Goal: Information Seeking & Learning: Learn about a topic

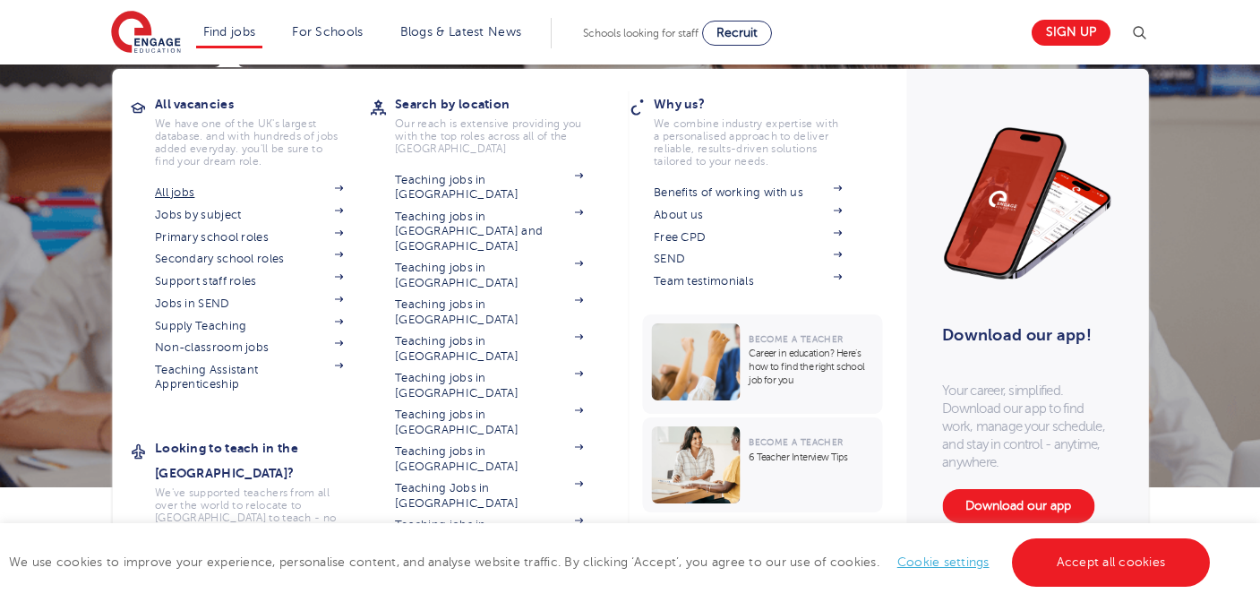
click at [161, 191] on link "All jobs" at bounding box center [249, 192] width 188 height 14
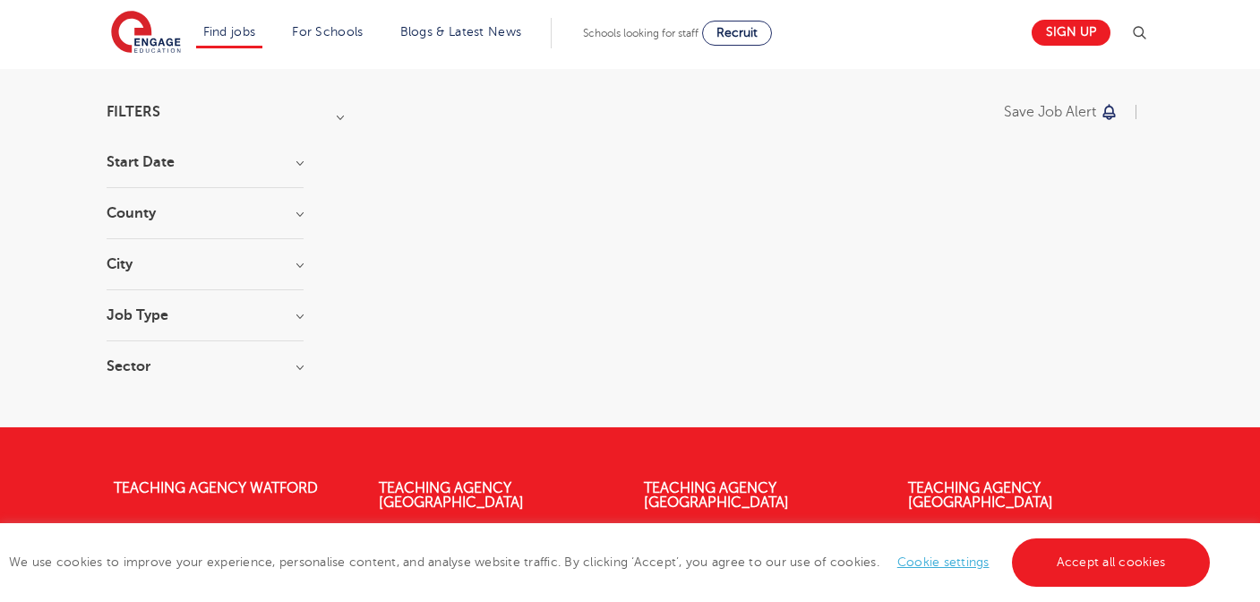
scroll to position [108, 0]
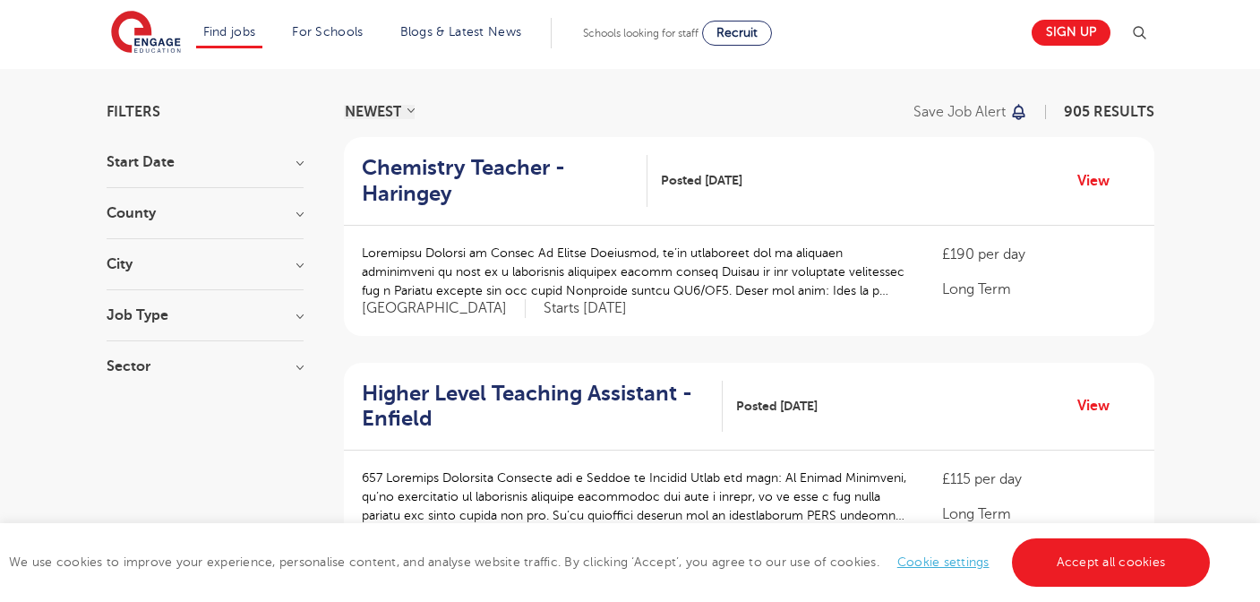
click at [294, 318] on h3 "Job Type" at bounding box center [205, 315] width 197 height 14
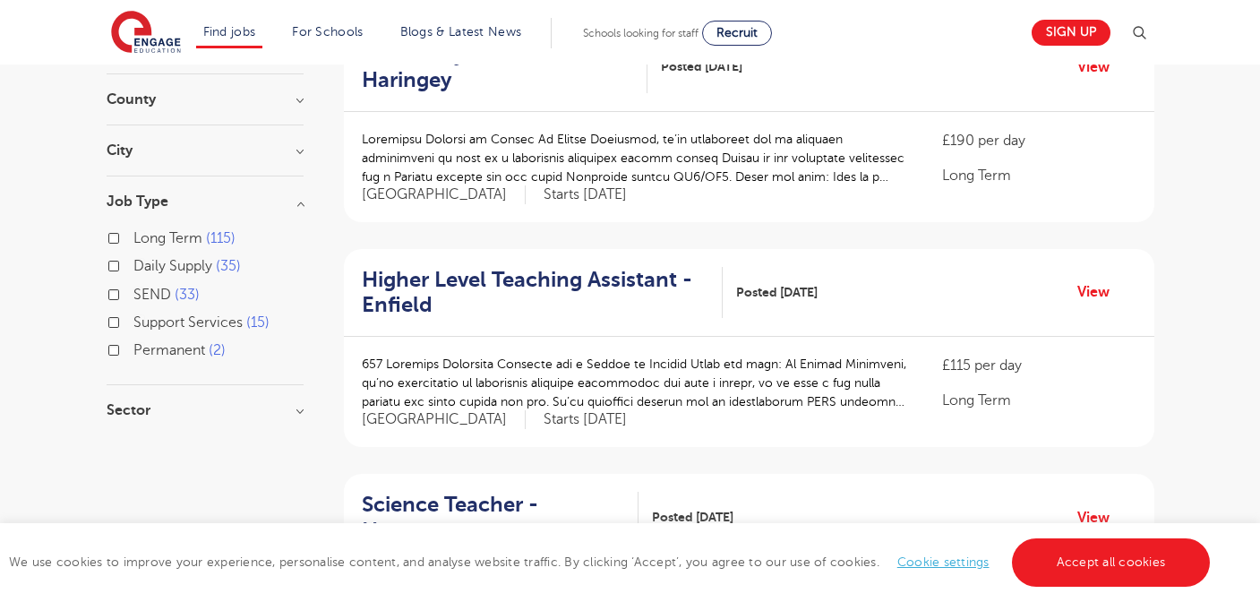
scroll to position [228, 0]
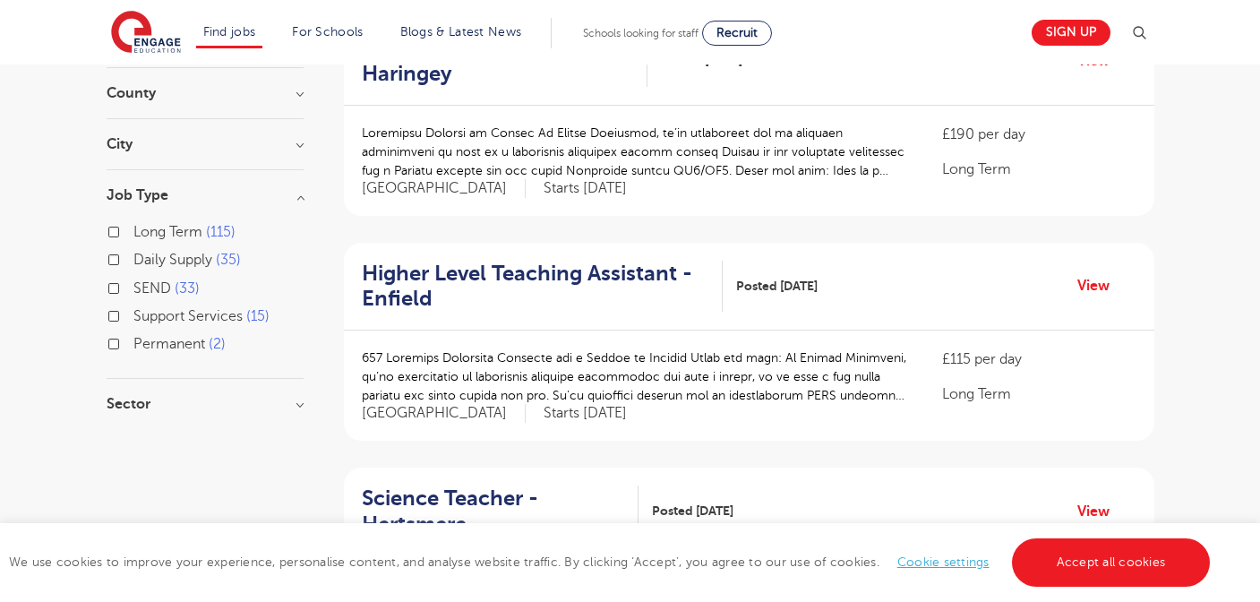
click at [300, 403] on h3 "Sector" at bounding box center [205, 404] width 197 height 14
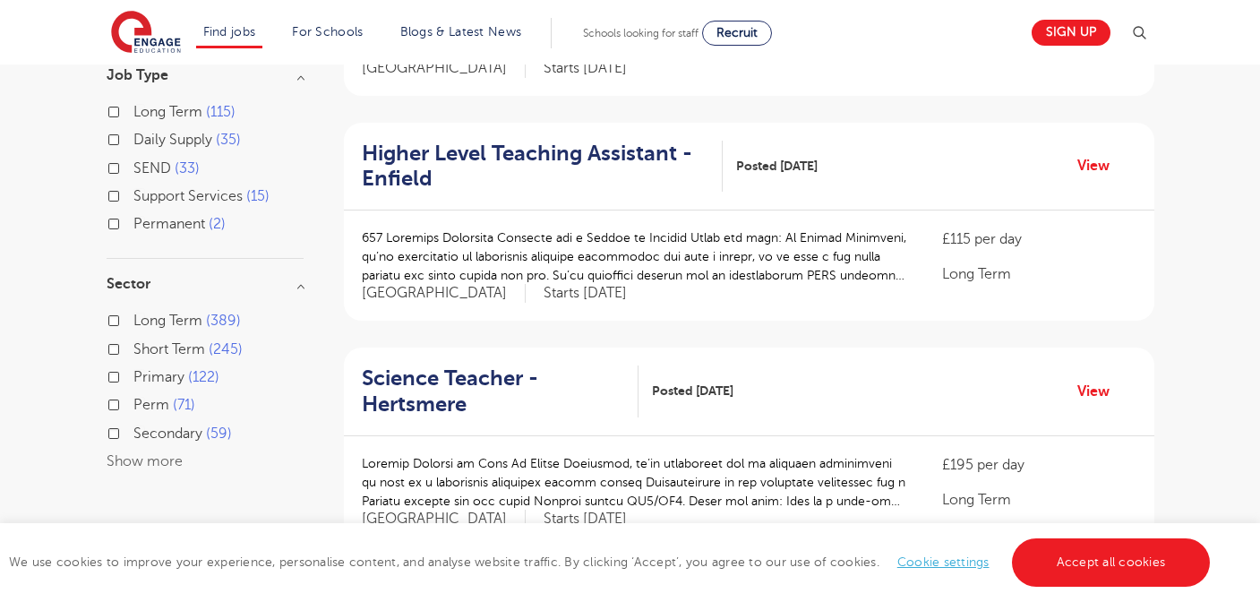
scroll to position [366, 0]
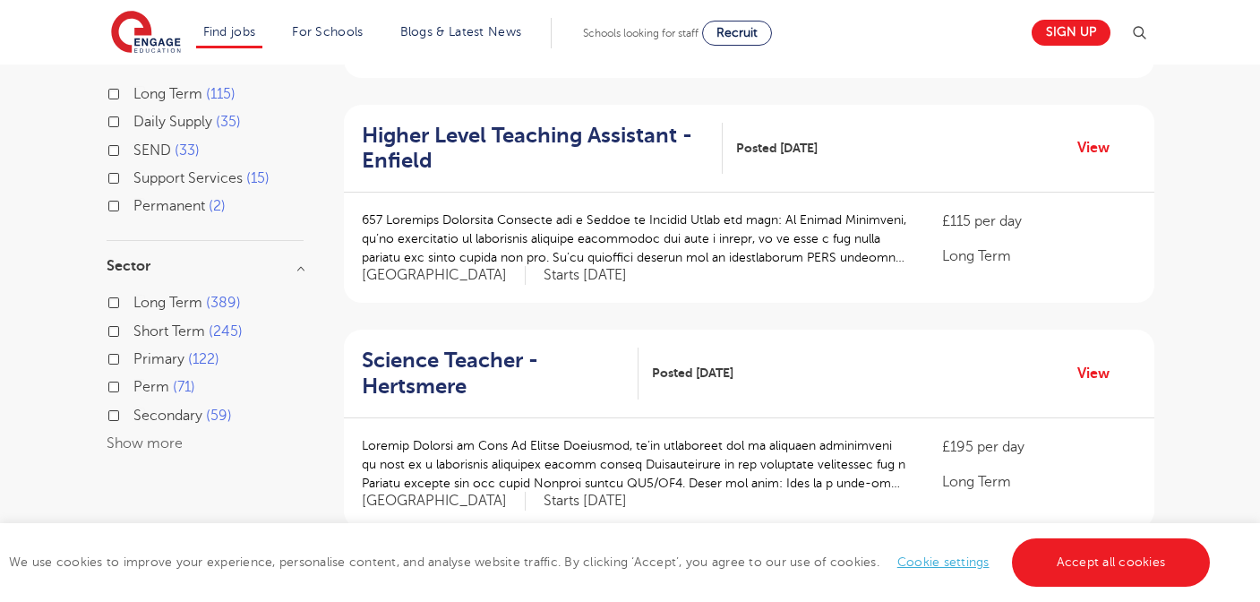
click at [167, 436] on button "Show more" at bounding box center [145, 443] width 76 height 16
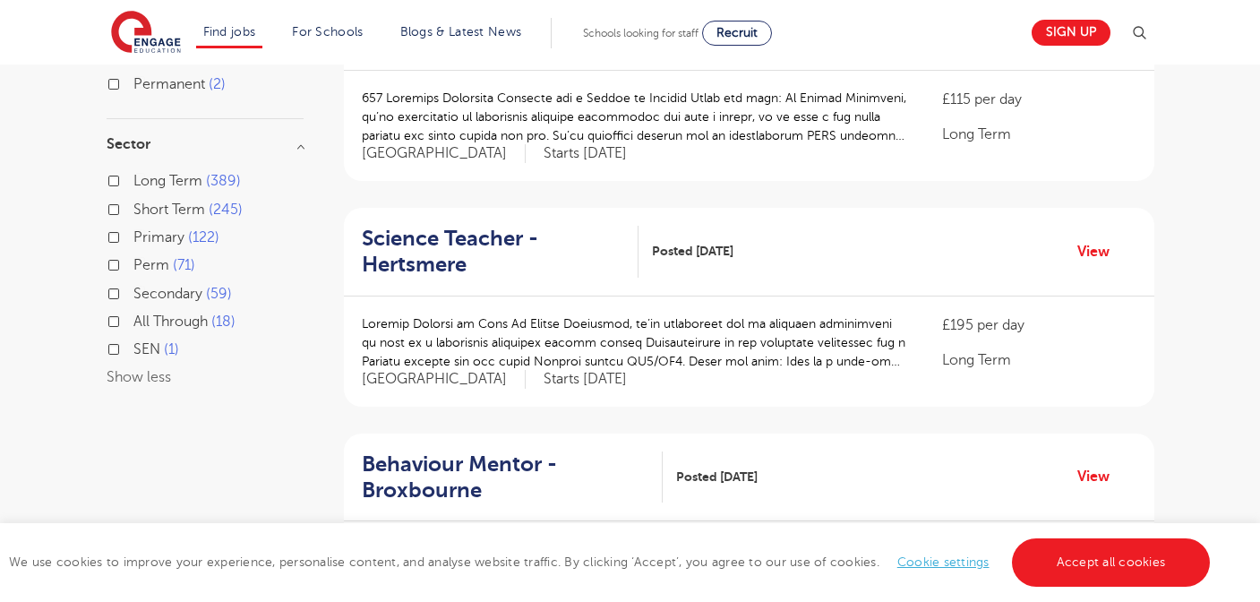
scroll to position [495, 0]
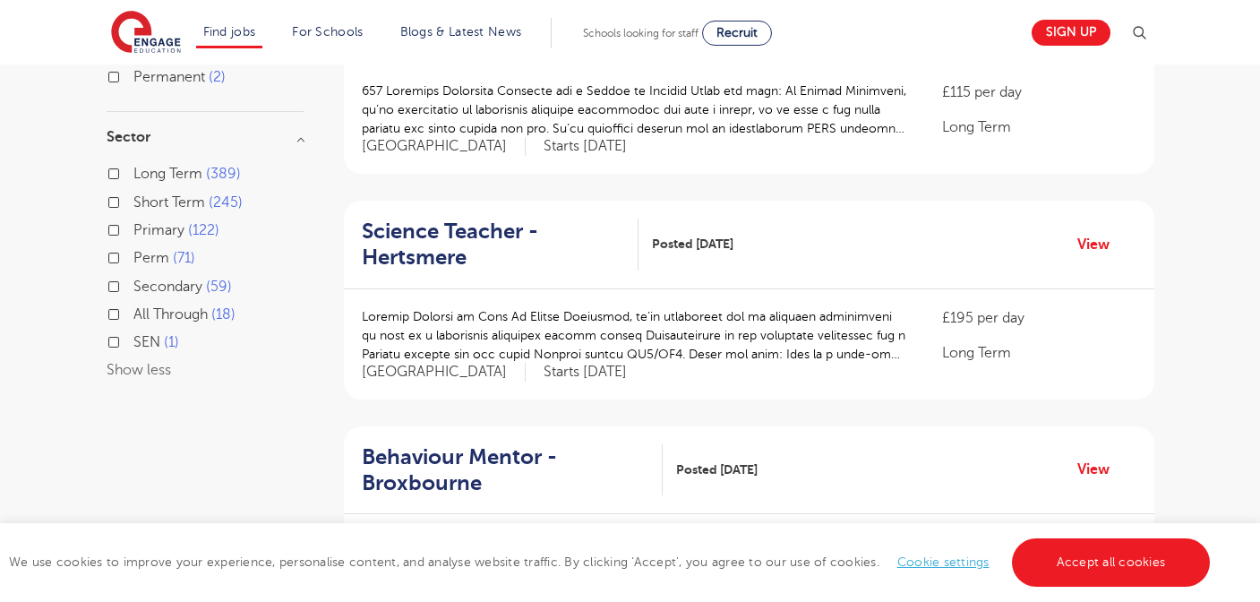
click at [159, 226] on span "Primary" at bounding box center [158, 230] width 51 height 16
click at [145, 226] on input "Primary 122" at bounding box center [139, 228] width 12 height 12
checkbox input "true"
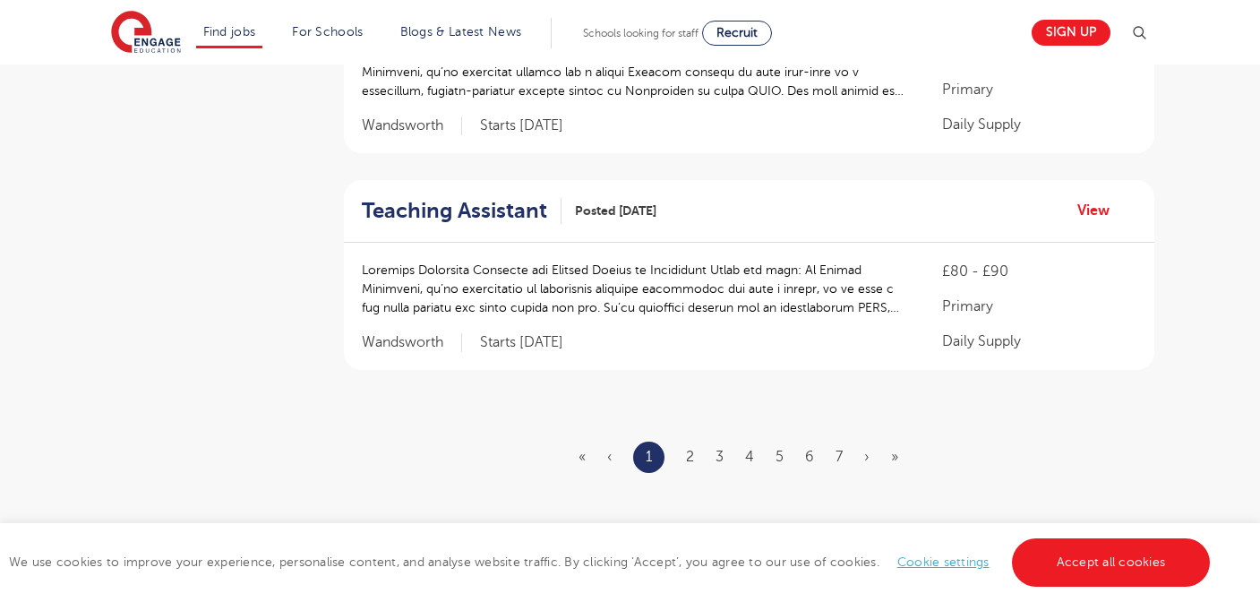
scroll to position [2016, 0]
click at [691, 447] on link "2" at bounding box center [690, 455] width 8 height 16
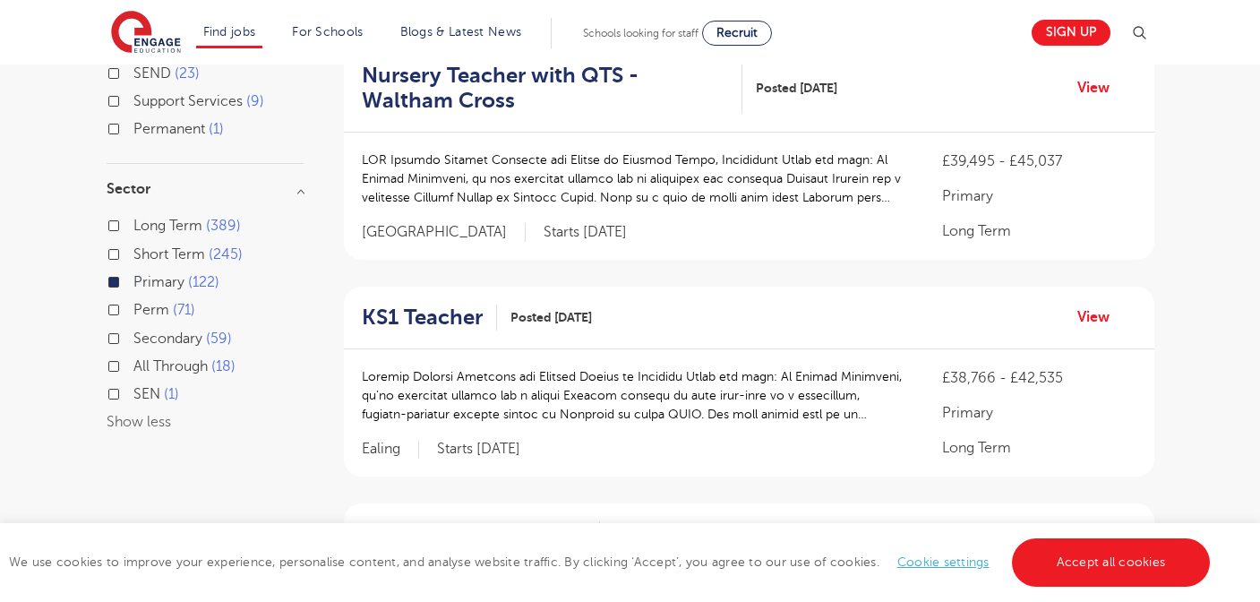
scroll to position [446, 0]
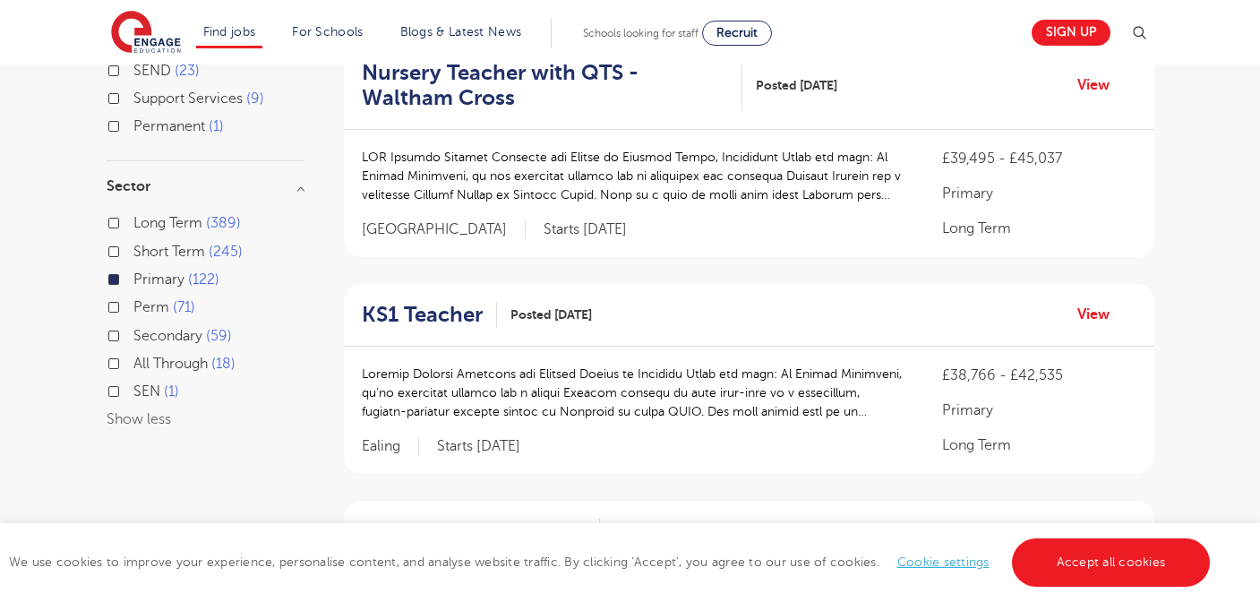
click at [628, 75] on h2 "Nursery Teacher with QTS - Waltham Cross" at bounding box center [545, 86] width 367 height 52
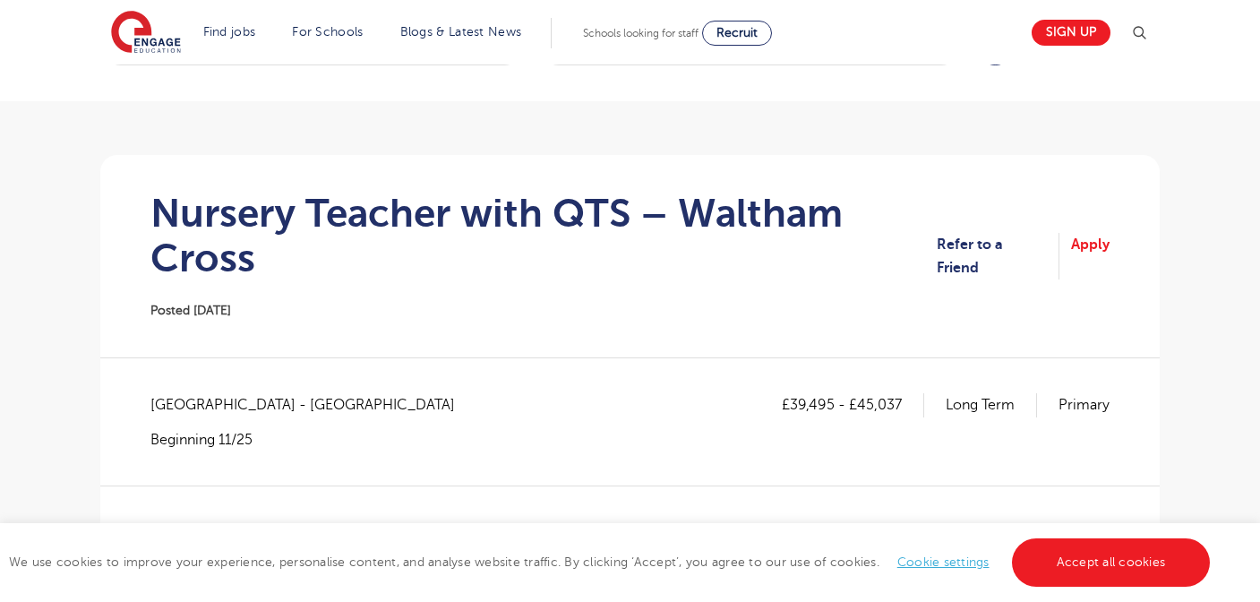
scroll to position [77, 0]
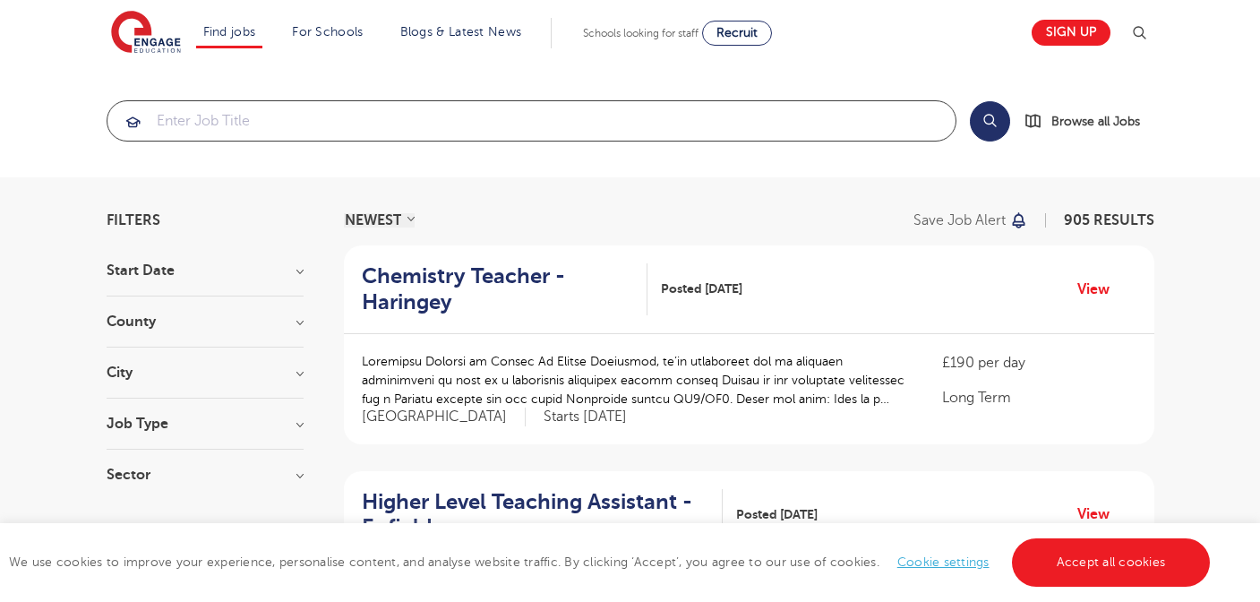
click at [384, 122] on input "search" at bounding box center [531, 120] width 848 height 39
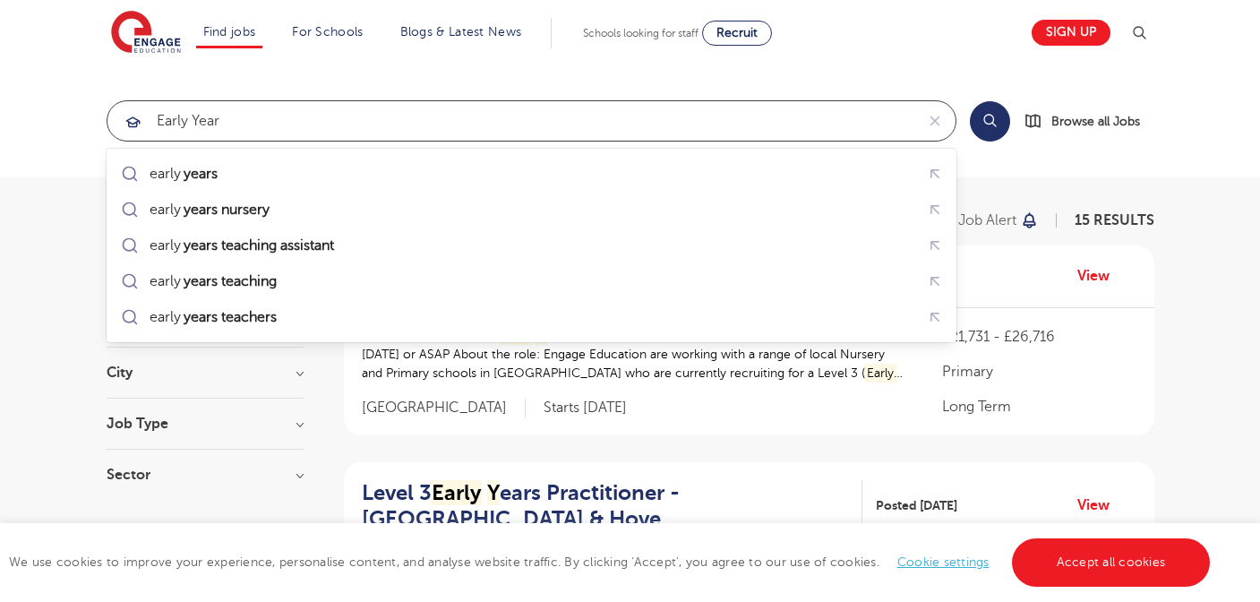
type input "early years"
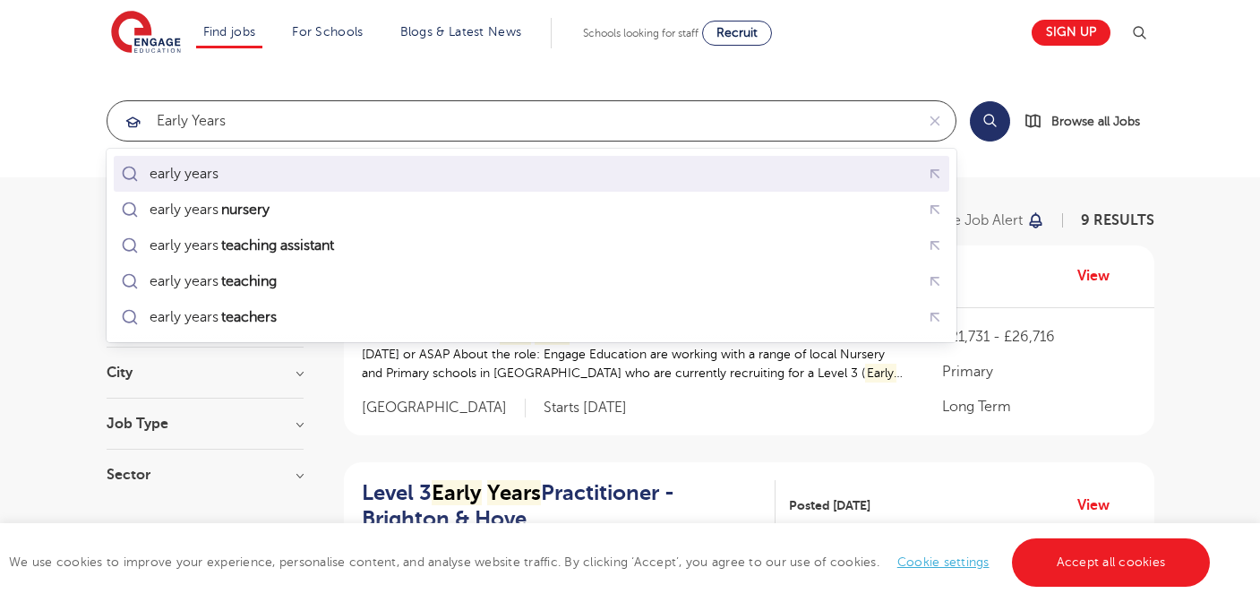
click at [379, 167] on div "early years" at bounding box center [531, 174] width 828 height 28
